Goal: Navigation & Orientation: Find specific page/section

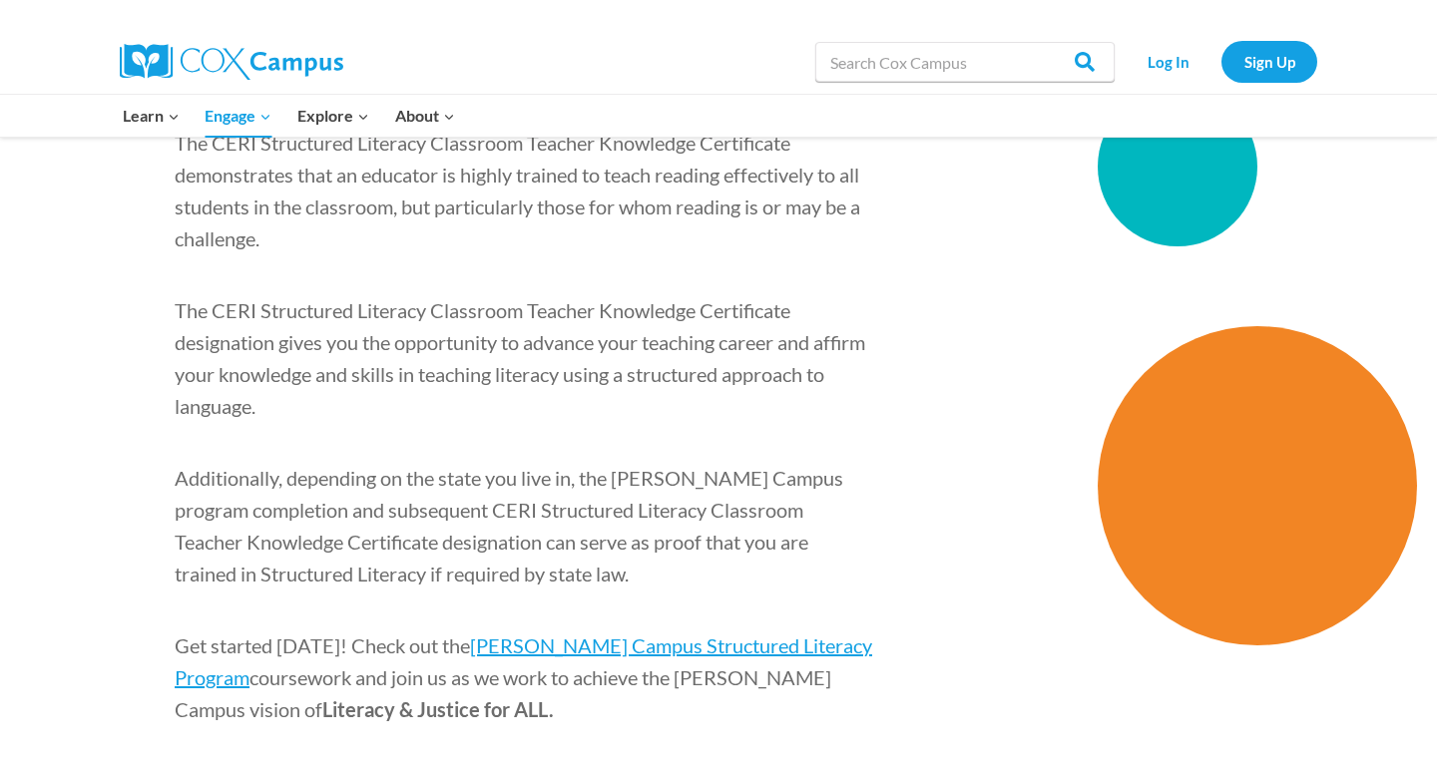
scroll to position [2975, 0]
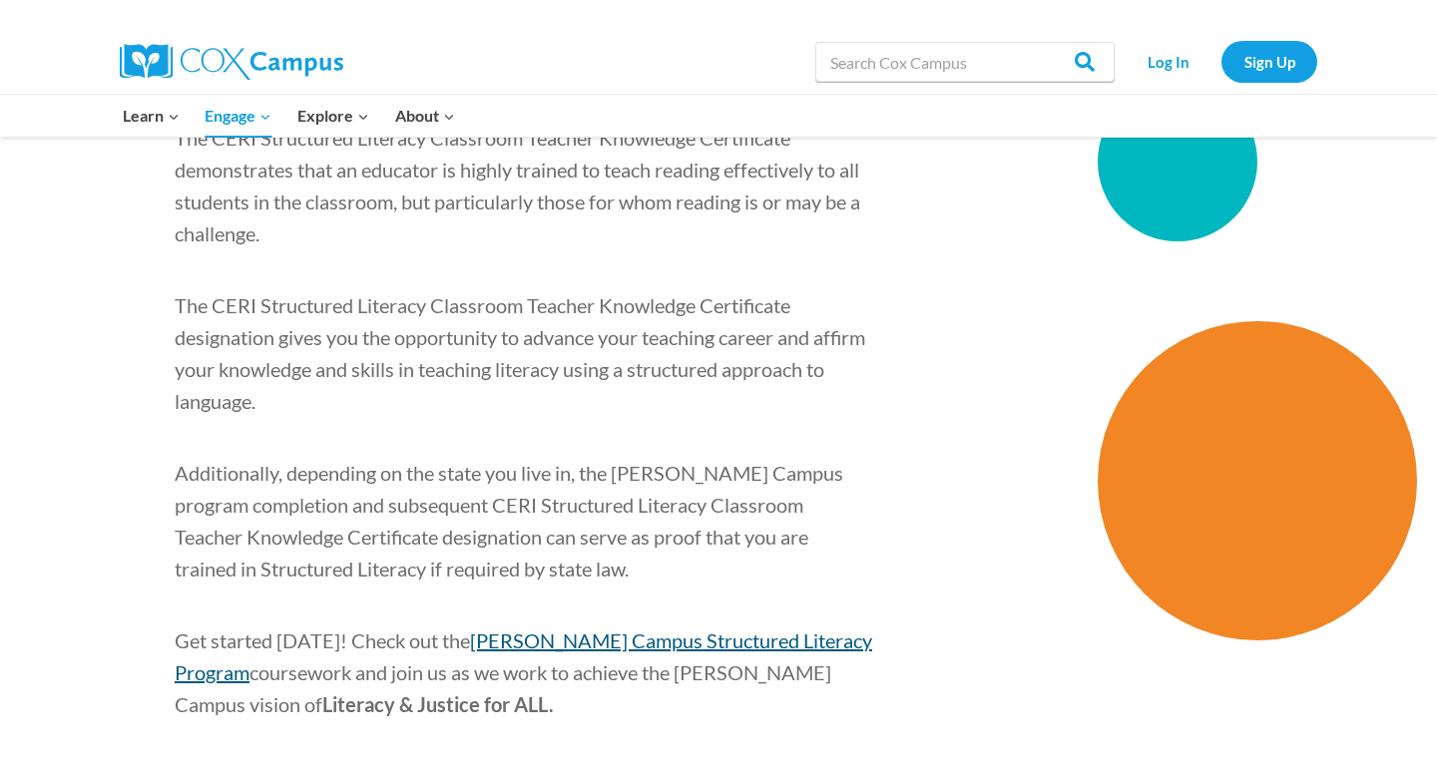
click at [539, 629] on span "[PERSON_NAME] Campus Structured Literacy Program" at bounding box center [523, 657] width 697 height 56
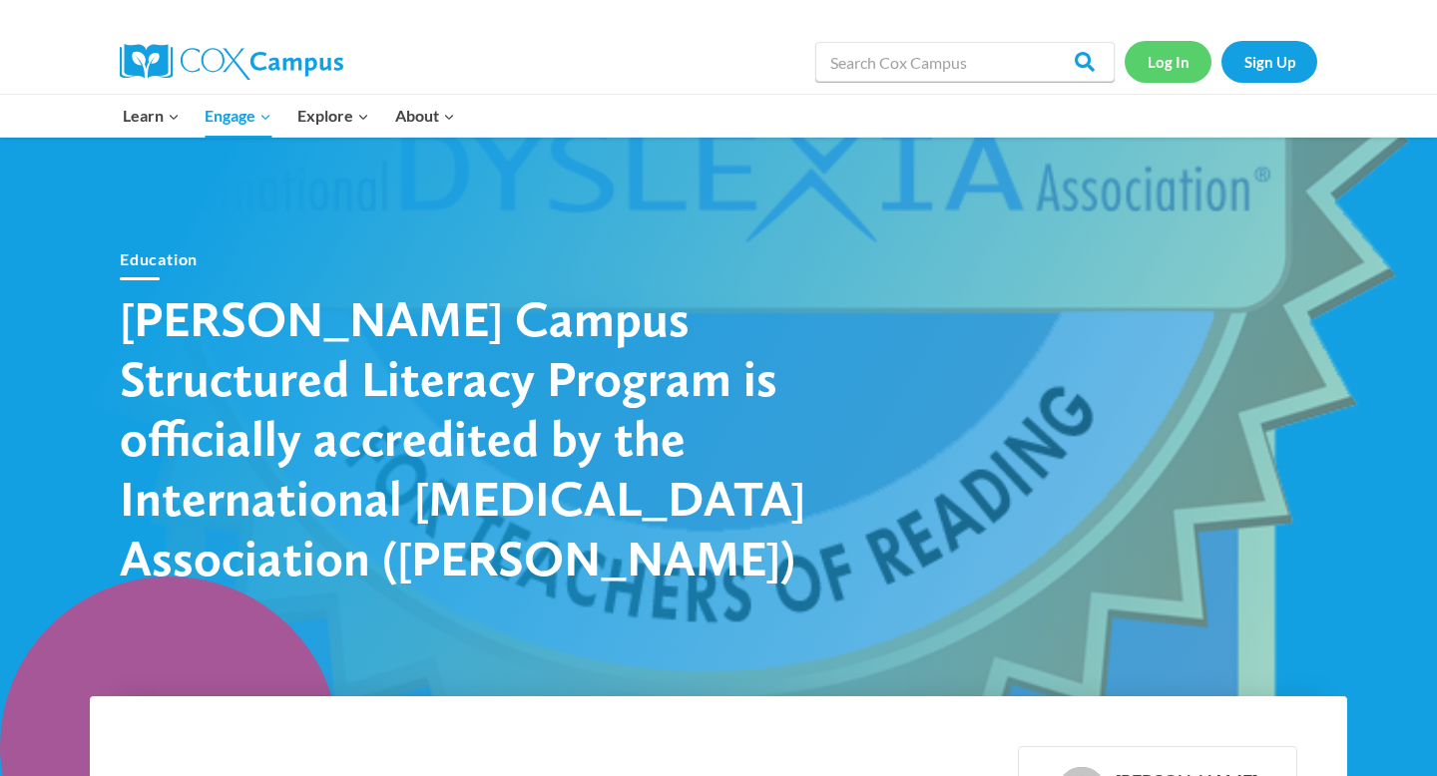
click at [1167, 66] on link "Log In" at bounding box center [1167, 61] width 87 height 41
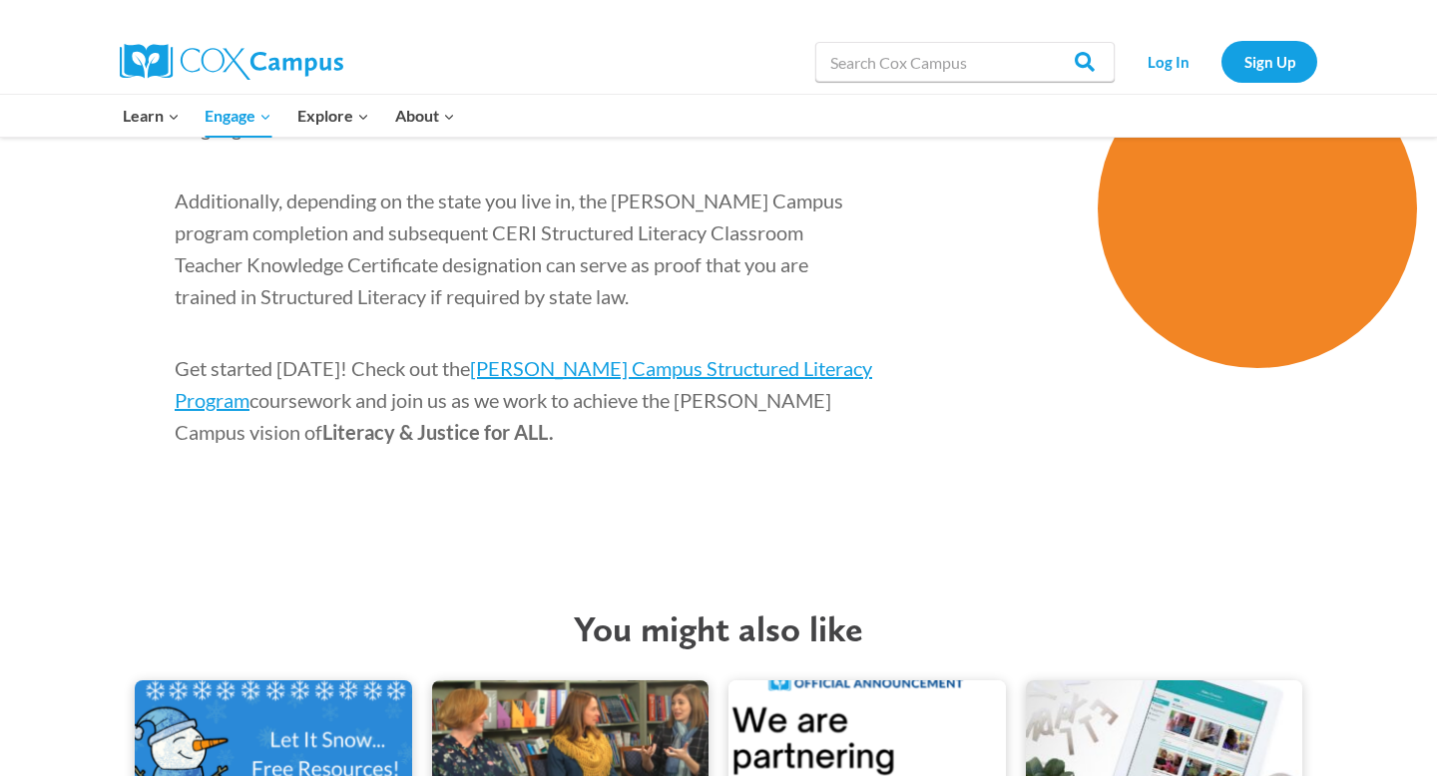
scroll to position [3241, 0]
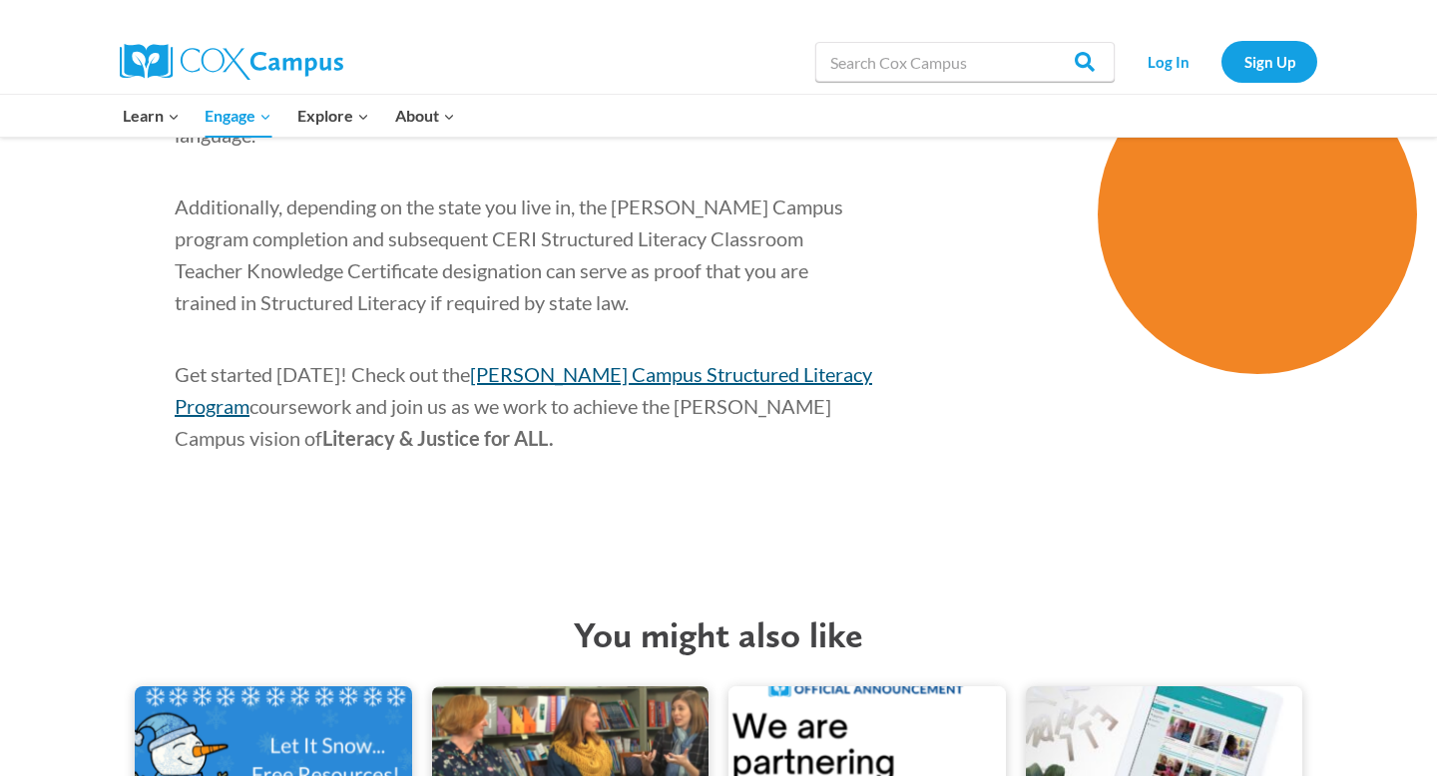
click at [595, 362] on span "[PERSON_NAME] Campus Structured Literacy Program" at bounding box center [523, 390] width 697 height 56
